Goal: Communication & Community: Ask a question

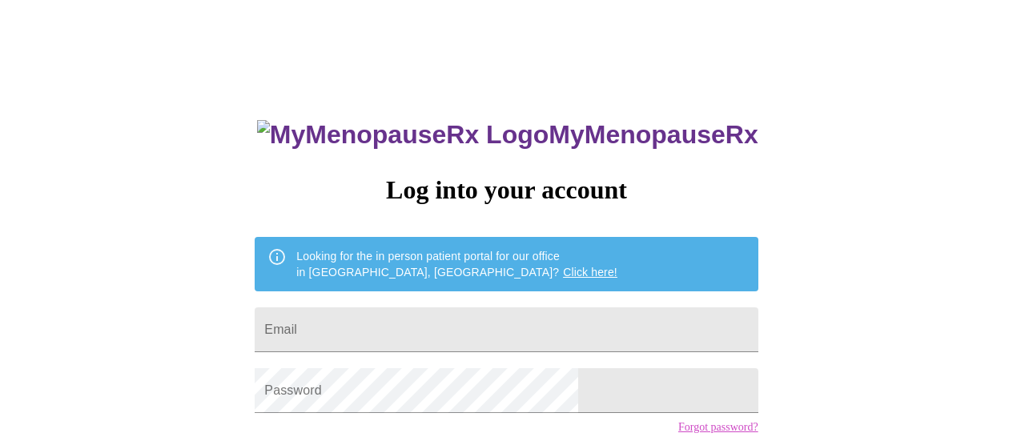
scroll to position [56, 0]
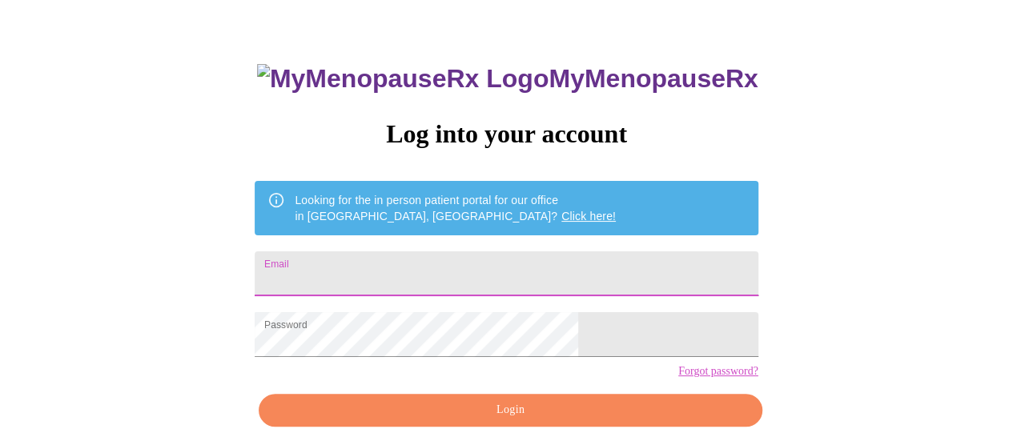
click at [471, 257] on input "Email" at bounding box center [506, 274] width 503 height 45
type input "[PERSON_NAME][EMAIL_ADDRESS][DOMAIN_NAME]"
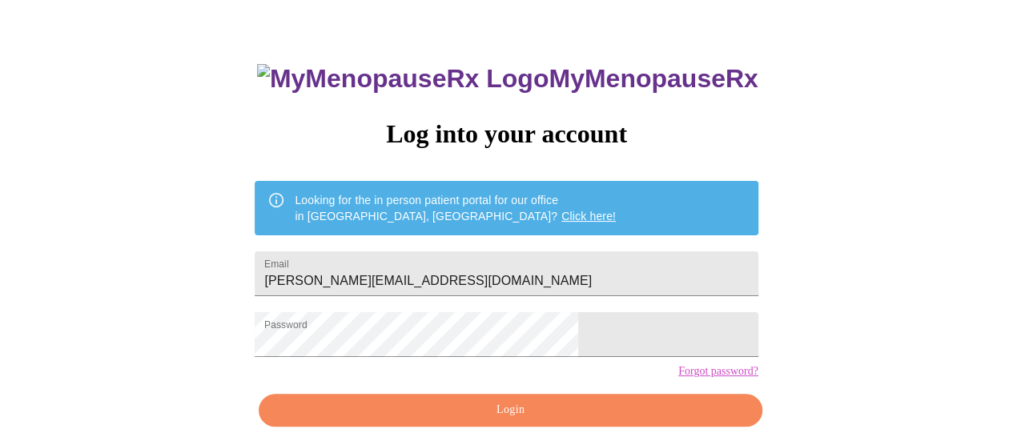
click at [573, 421] on span "Login" at bounding box center [510, 411] width 466 height 20
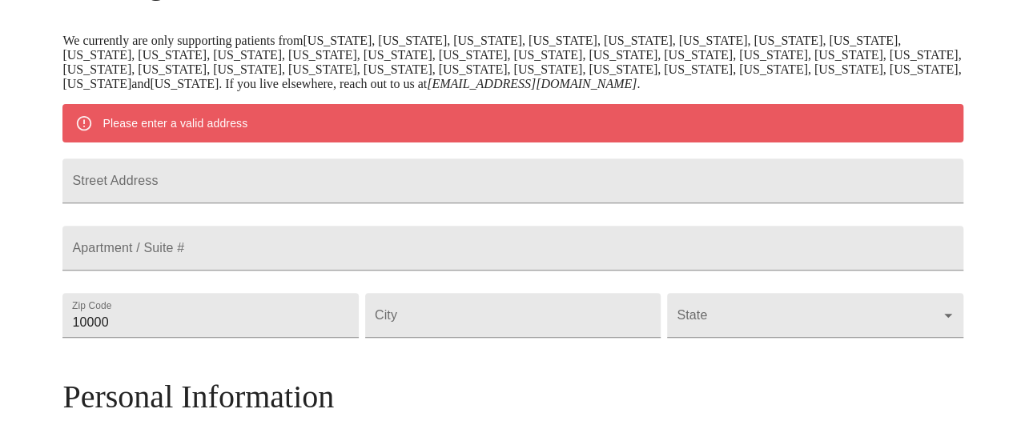
scroll to position [316, 0]
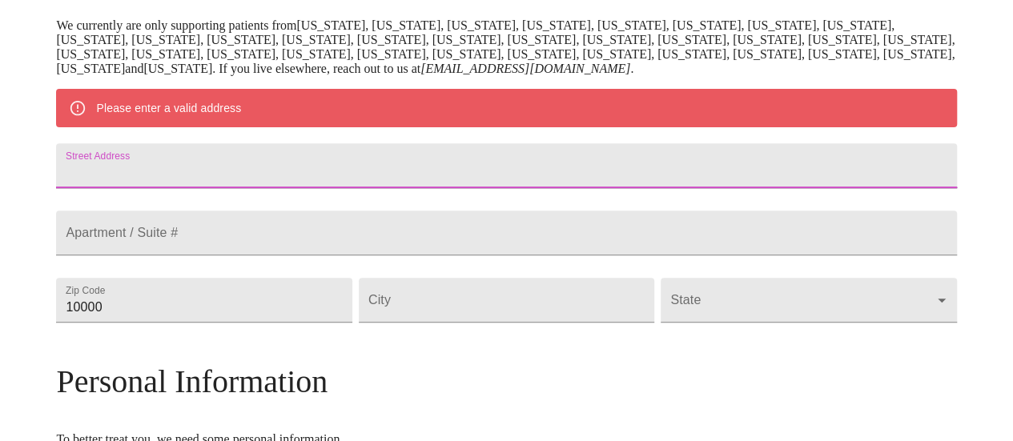
click at [395, 181] on input "Street Address" at bounding box center [506, 165] width 900 height 45
type input "[STREET_ADDRESS]"
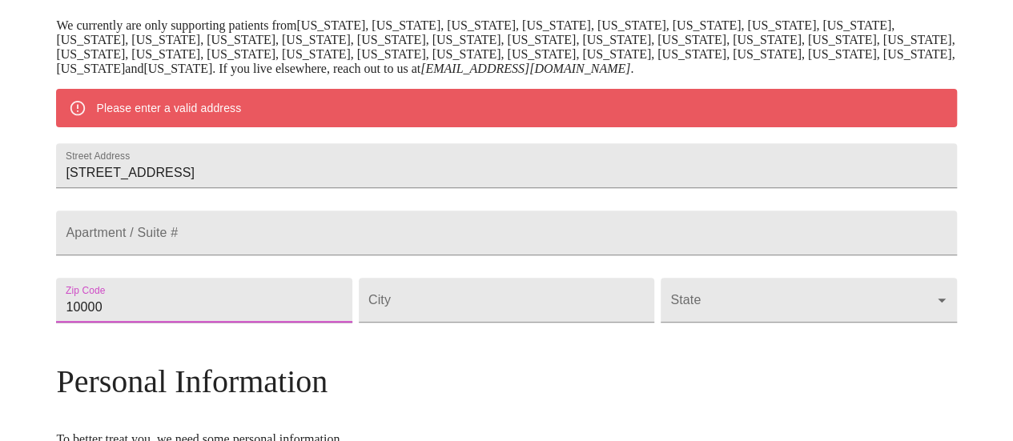
click at [284, 323] on input "10000" at bounding box center [204, 300] width 296 height 45
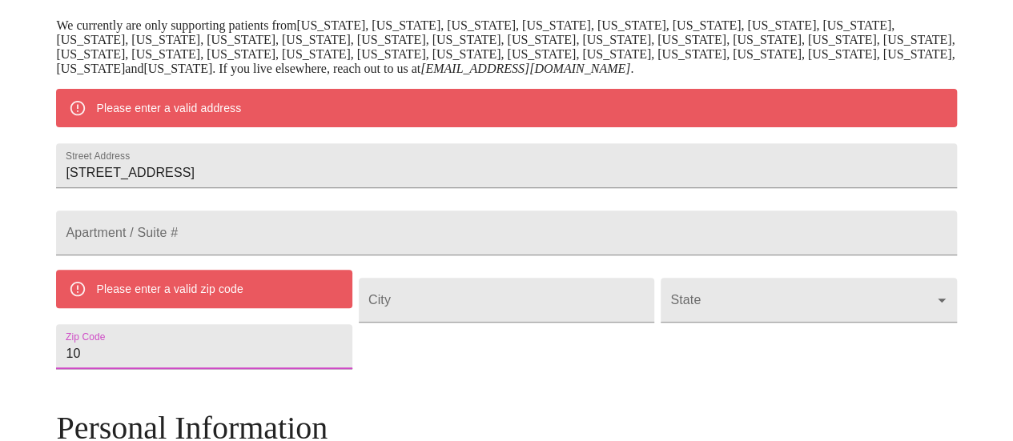
type input "1"
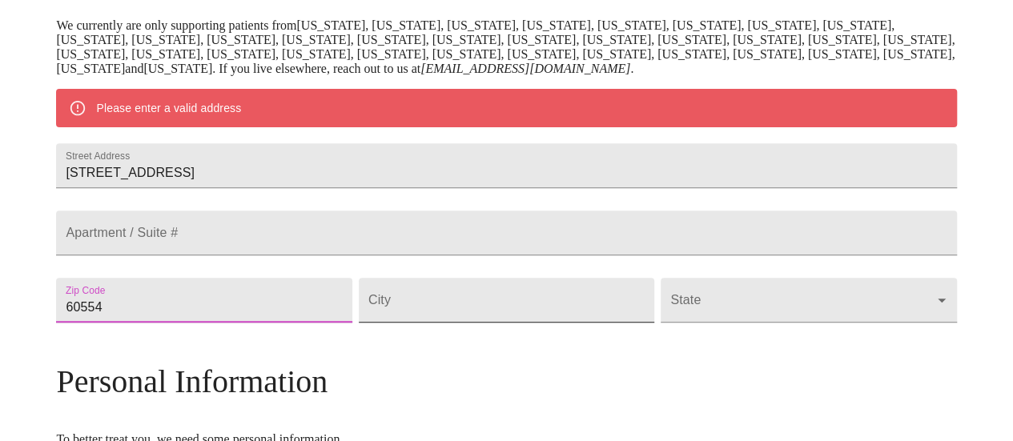
type input "60554"
click at [493, 323] on input "Street Address" at bounding box center [507, 300] width 296 height 45
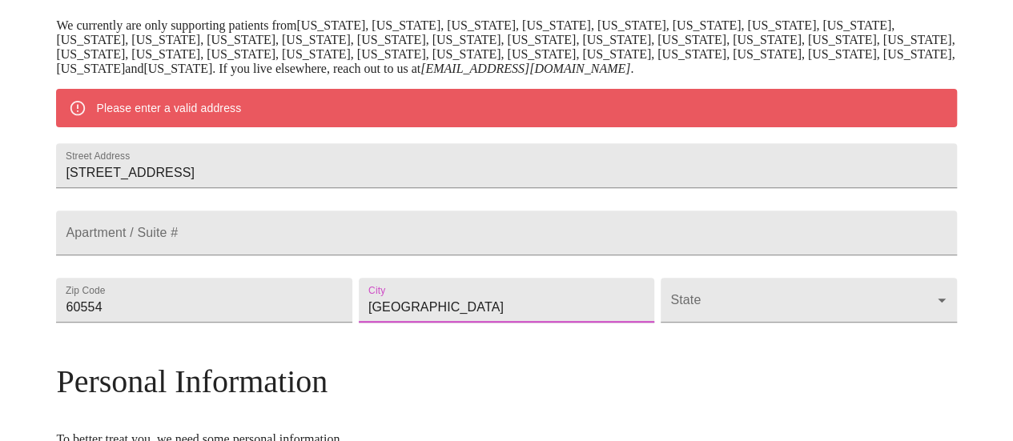
type input "[GEOGRAPHIC_DATA]"
click at [667, 334] on div "State ​" at bounding box center [809, 300] width 302 height 67
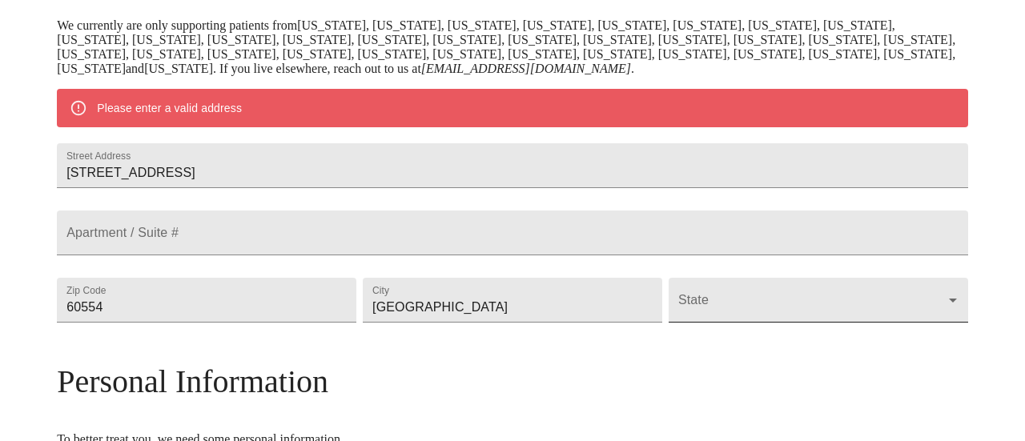
click at [665, 351] on body "MyMenopauseRx Welcome to MyMenopauseRx Since it's your first time here, you'll …" at bounding box center [512, 322] width 1013 height 1263
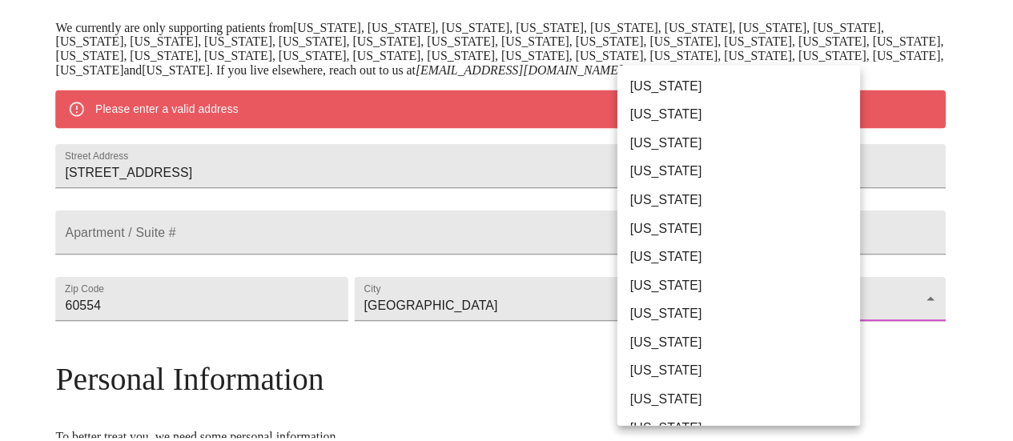
scroll to position [123, 0]
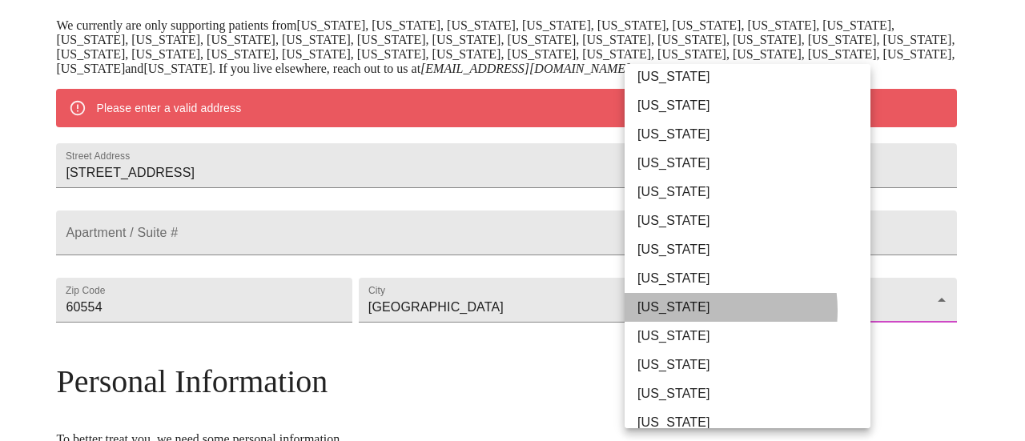
click at [683, 310] on li "[US_STATE]" at bounding box center [754, 307] width 258 height 29
type input "[US_STATE]"
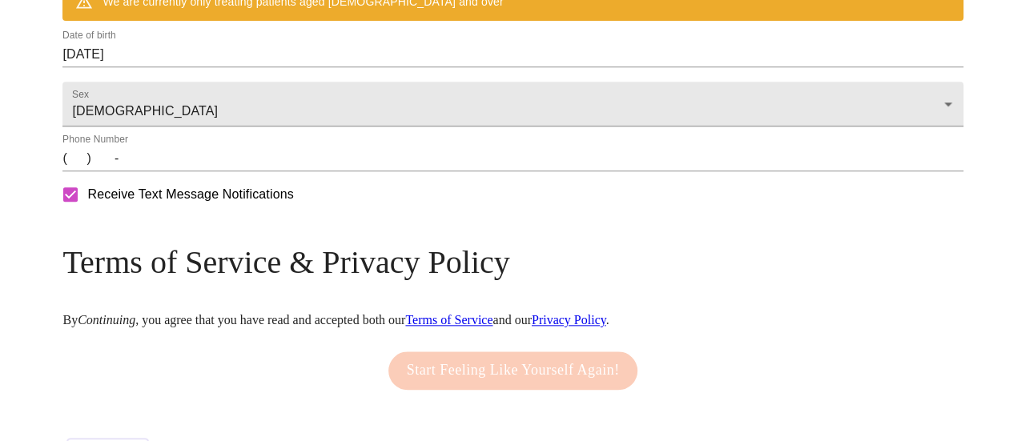
scroll to position [748, 0]
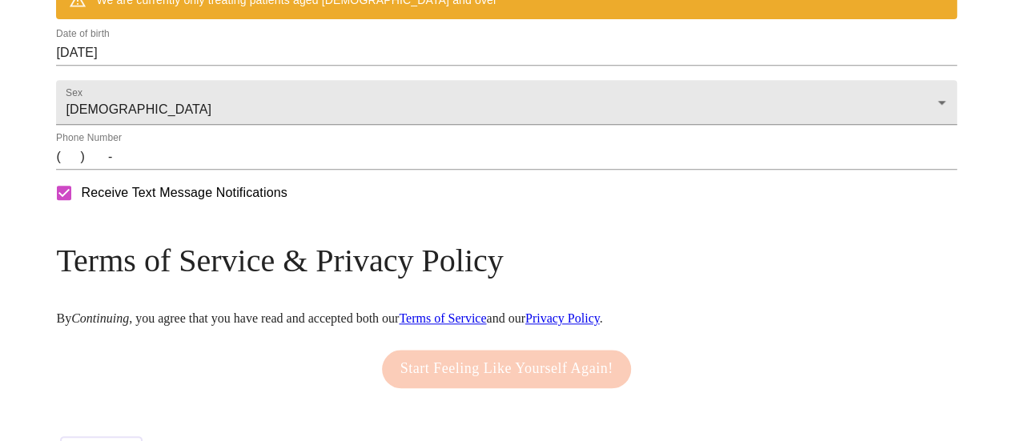
click at [270, 66] on input "[DATE]" at bounding box center [506, 53] width 900 height 26
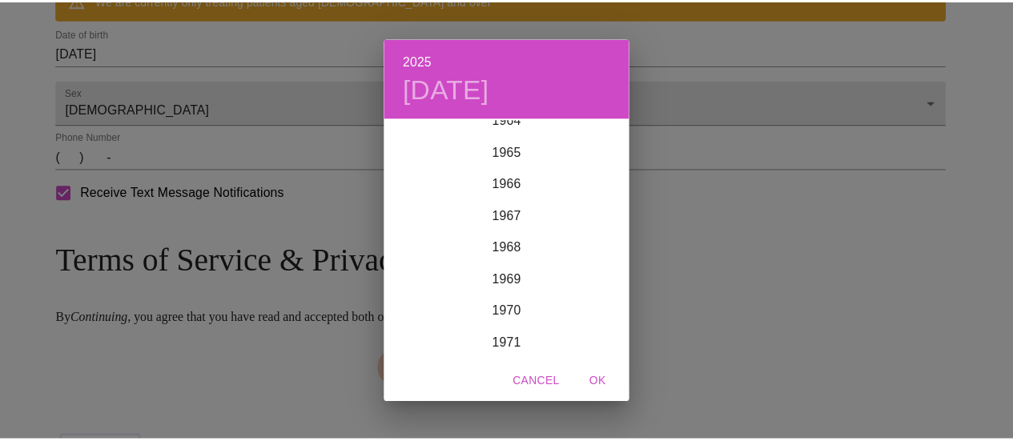
scroll to position [2198, 0]
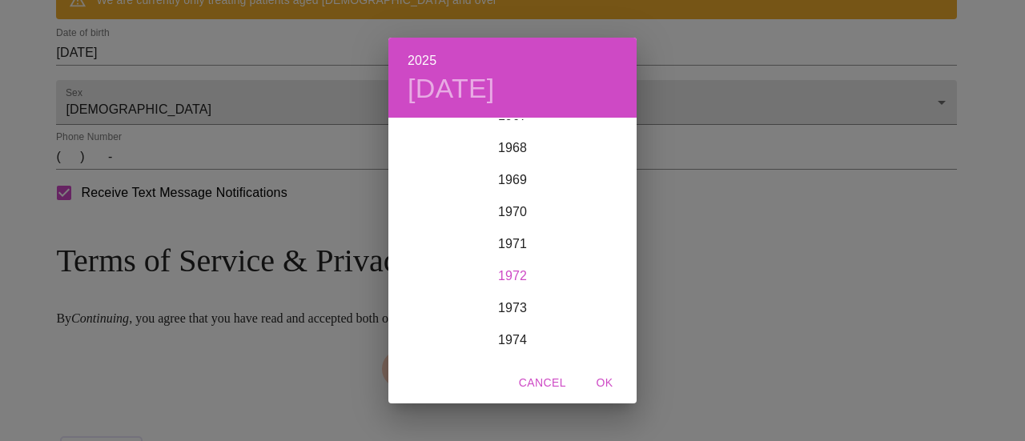
click at [516, 273] on div "1972" at bounding box center [513, 276] width 248 height 32
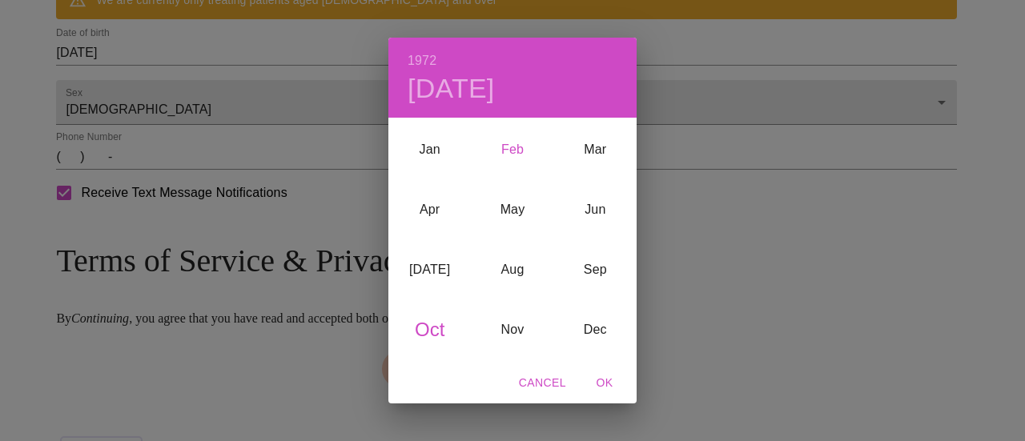
click at [514, 147] on div "Feb" at bounding box center [512, 149] width 83 height 60
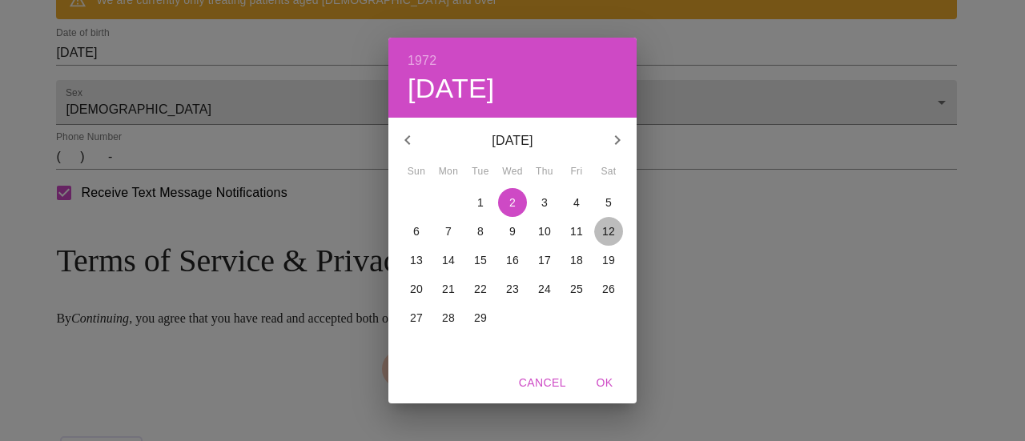
click at [606, 228] on p "12" at bounding box center [608, 232] width 13 height 16
click at [598, 378] on span "OK" at bounding box center [605, 383] width 38 height 20
type input "[DATE]"
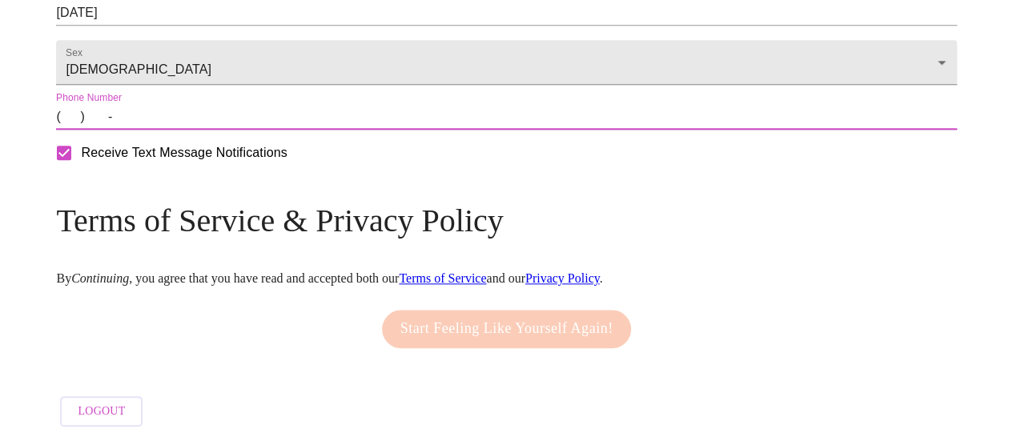
click at [167, 130] on input "(   )    -" at bounding box center [506, 117] width 900 height 26
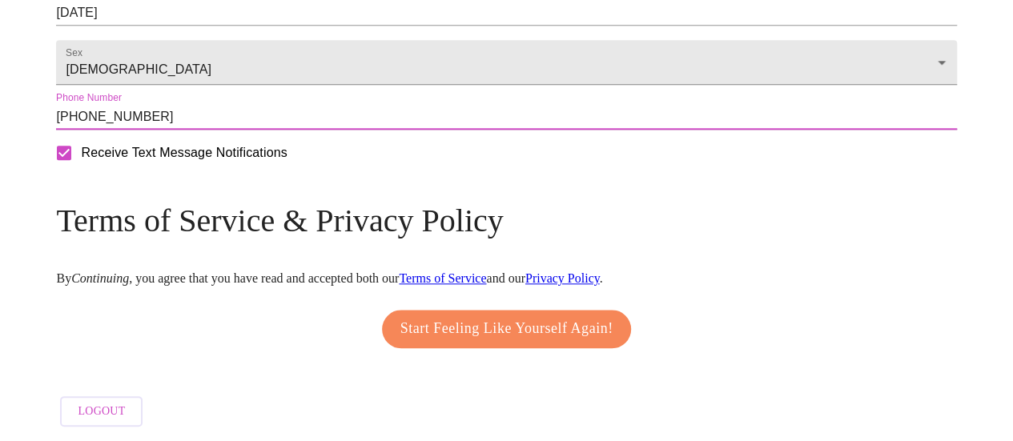
type input "[PHONE_NUMBER]"
click at [469, 342] on span "Start Feeling Like Yourself Again!" at bounding box center [507, 329] width 213 height 26
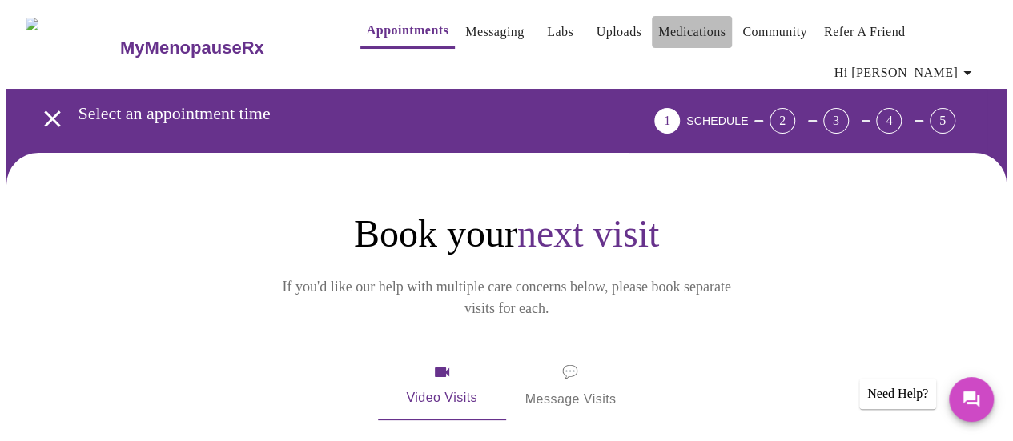
click at [659, 28] on link "Medications" at bounding box center [692, 32] width 67 height 22
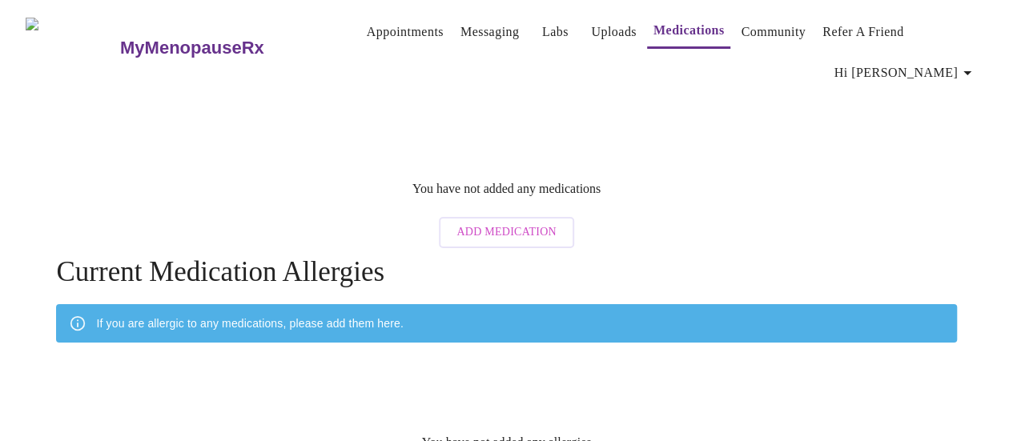
click at [461, 24] on link "Messaging" at bounding box center [490, 32] width 58 height 22
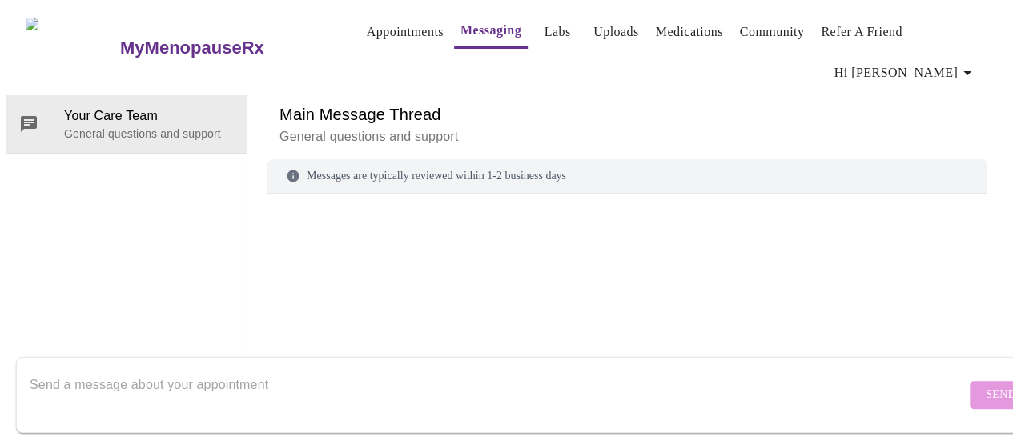
scroll to position [6, 0]
click at [481, 373] on textarea "Send a message about your appointment" at bounding box center [498, 394] width 937 height 51
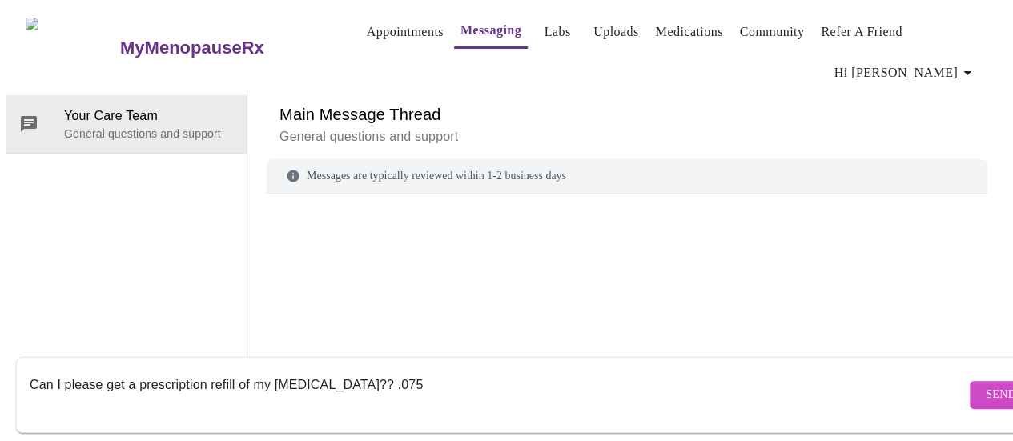
type textarea "Can I please get a prescription refill of my [MEDICAL_DATA]?? .075"
click at [986, 385] on span "Send" at bounding box center [1001, 395] width 30 height 20
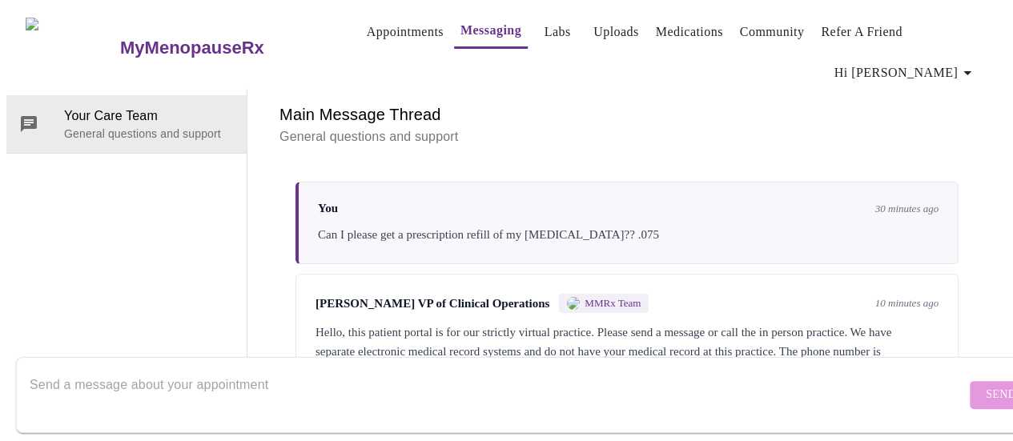
scroll to position [75, 0]
